Goal: Navigation & Orientation: Find specific page/section

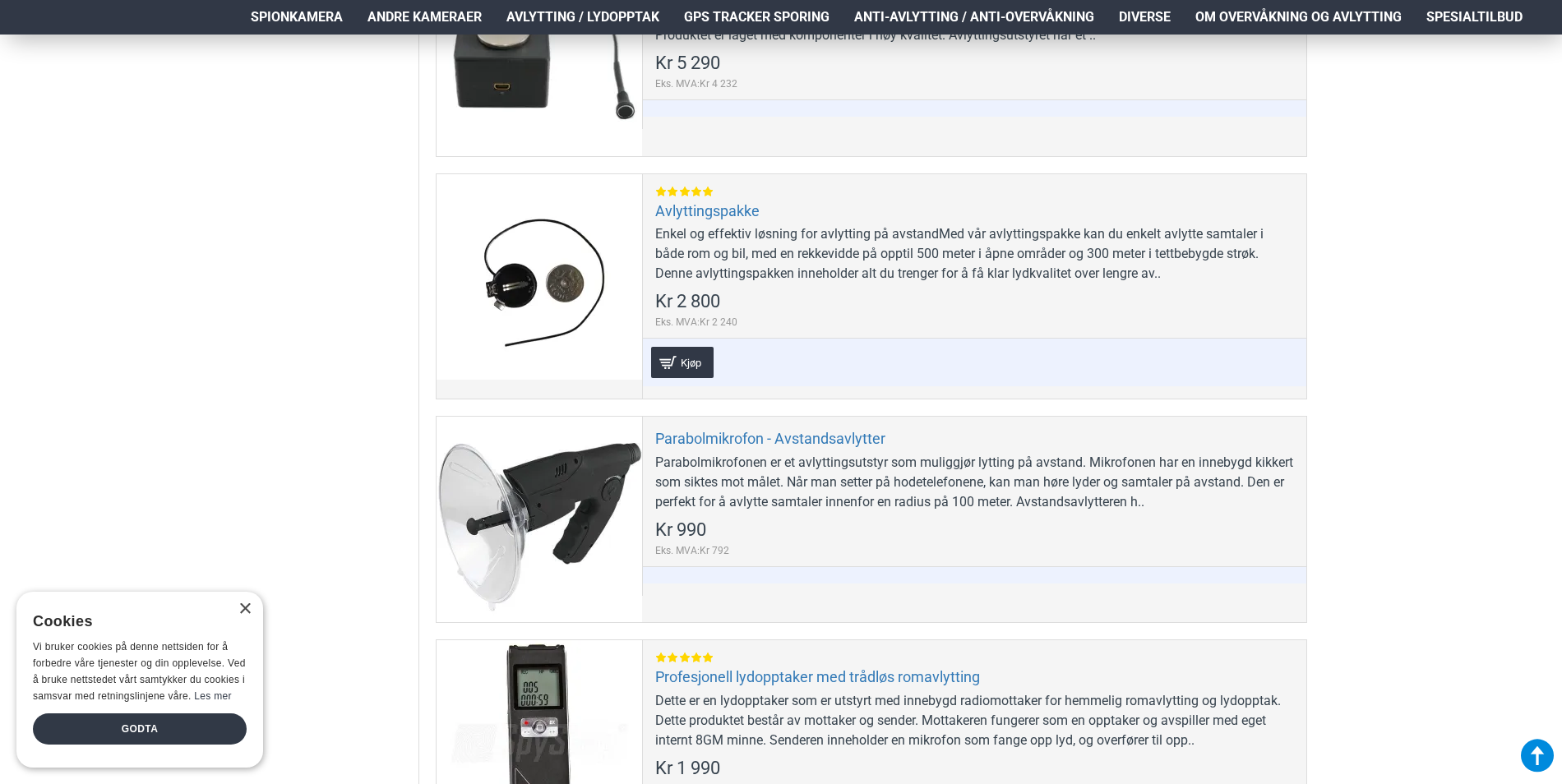
scroll to position [657, 0]
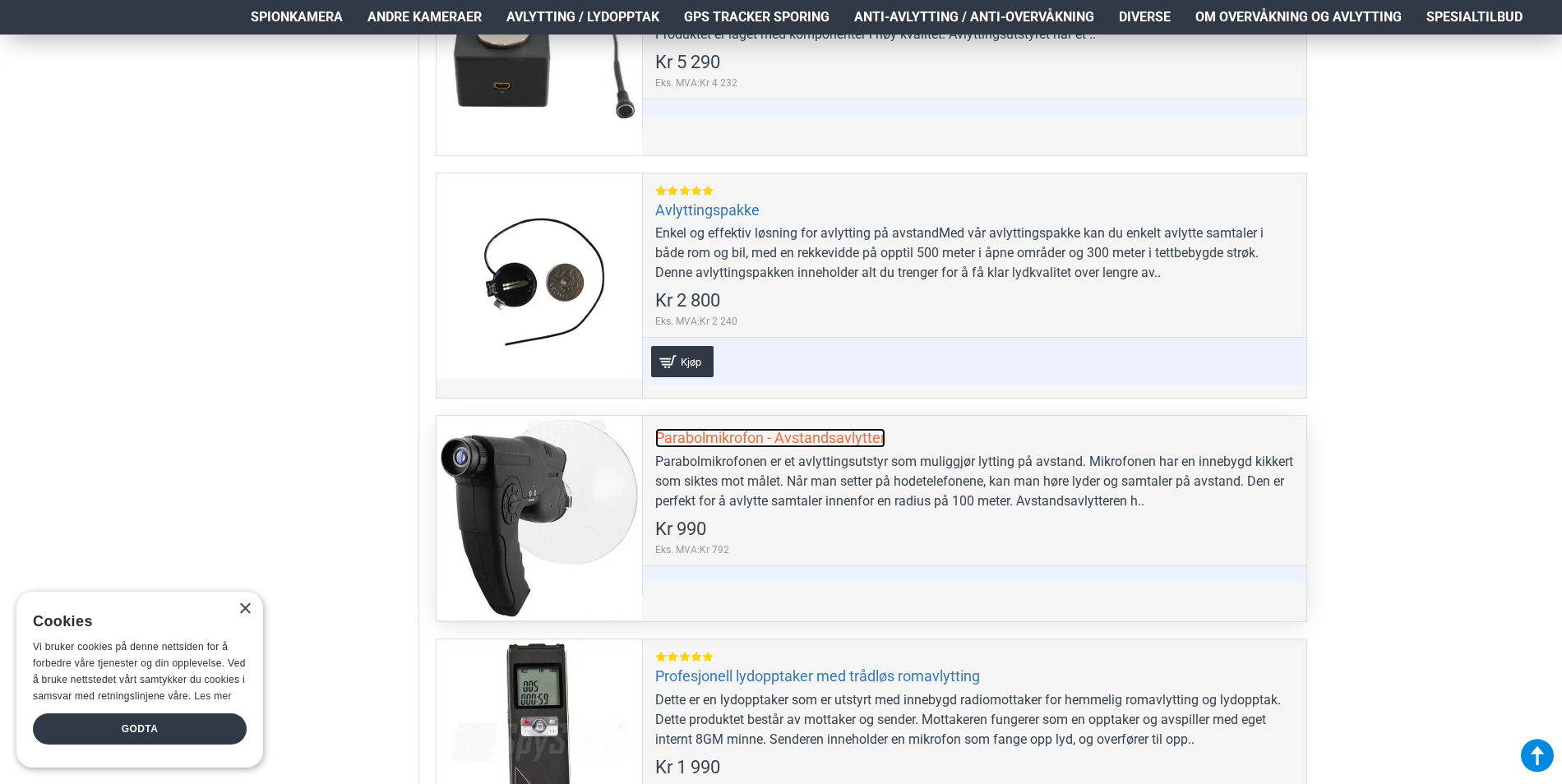
click at [800, 439] on link "Parabolmikrofon - Avstandsavlytter" at bounding box center [771, 438] width 230 height 19
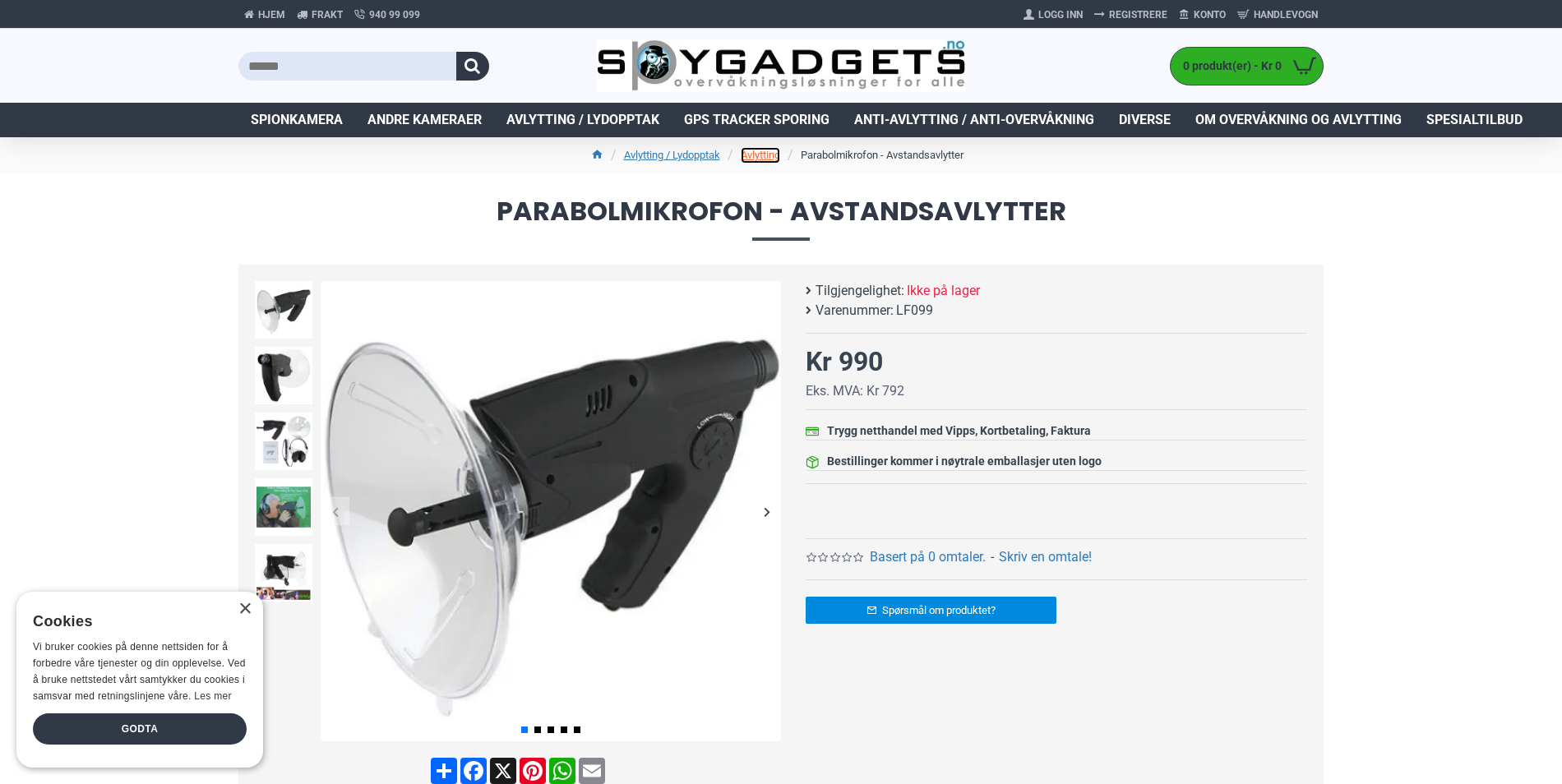
click at [764, 159] on link "Avlytting" at bounding box center [760, 155] width 40 height 17
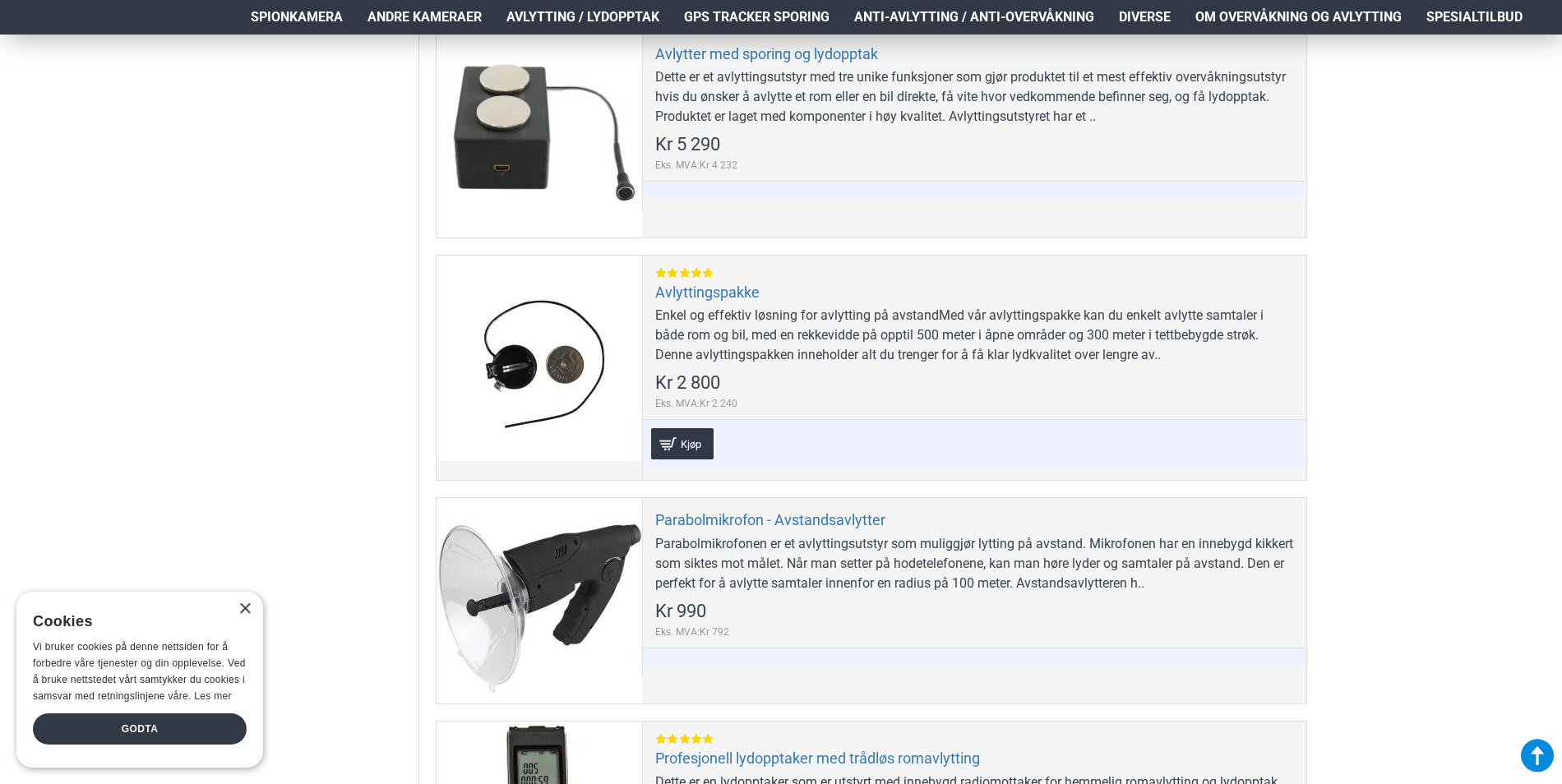
scroll to position [247, 0]
